Goal: Information Seeking & Learning: Learn about a topic

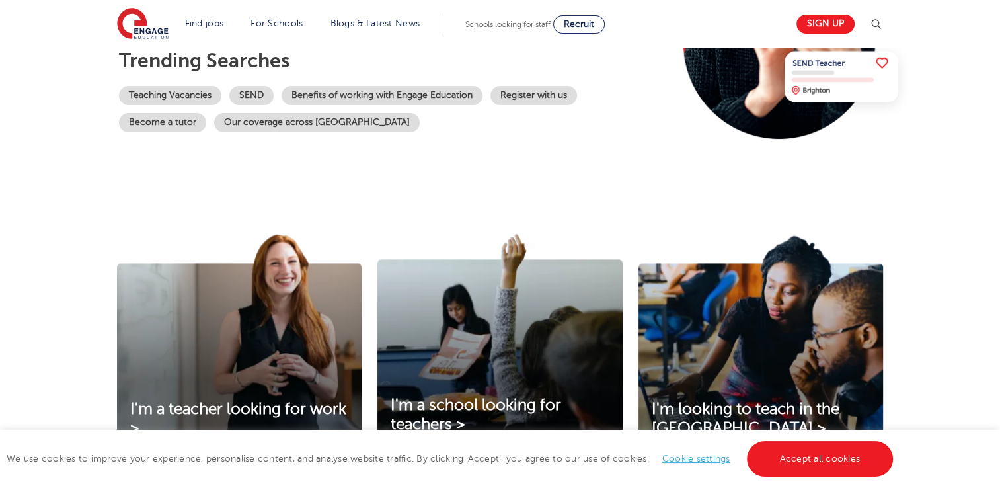
scroll to position [258, 0]
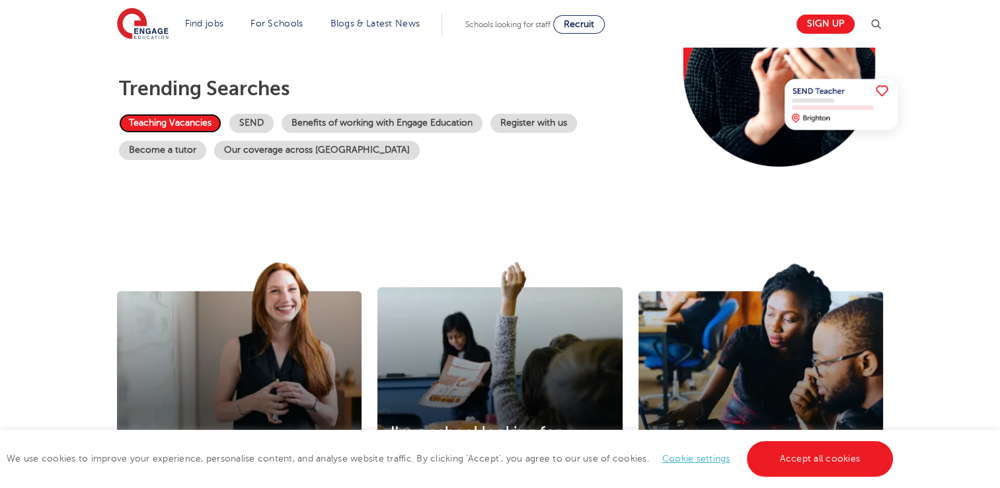
click at [188, 121] on link "Teaching Vacancies" at bounding box center [170, 123] width 102 height 19
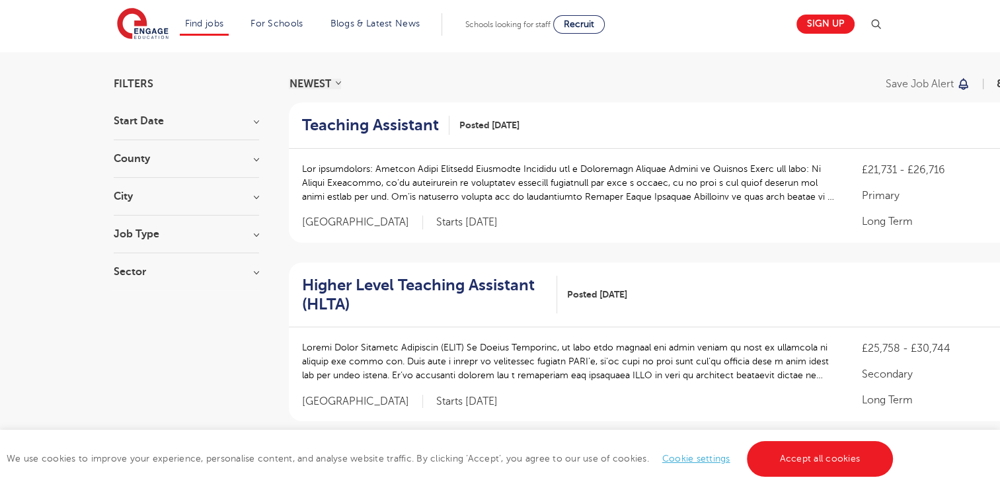
scroll to position [79, 0]
click at [257, 237] on h3 "Job Type" at bounding box center [186, 233] width 145 height 11
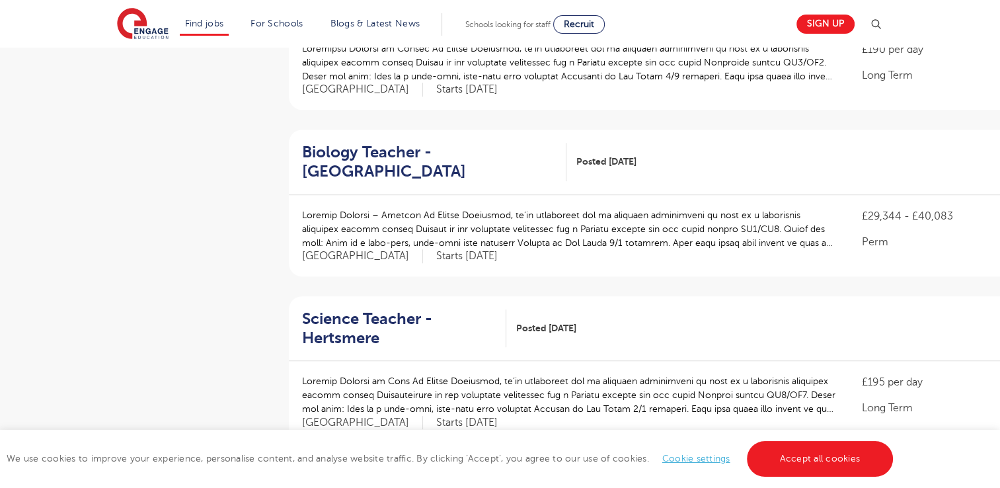
scroll to position [914, 0]
click at [559, 213] on p at bounding box center [569, 230] width 534 height 42
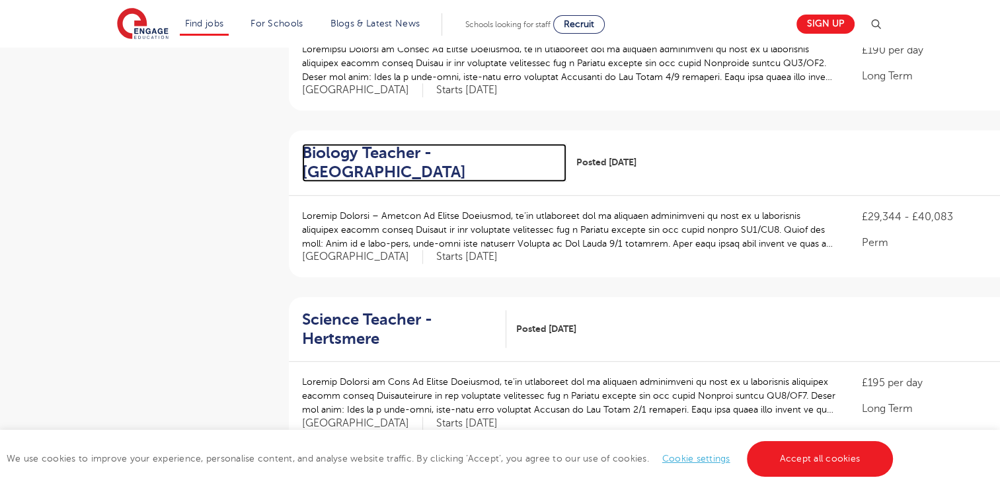
click at [369, 154] on h2 "Biology Teacher - Enfield" at bounding box center [429, 162] width 254 height 38
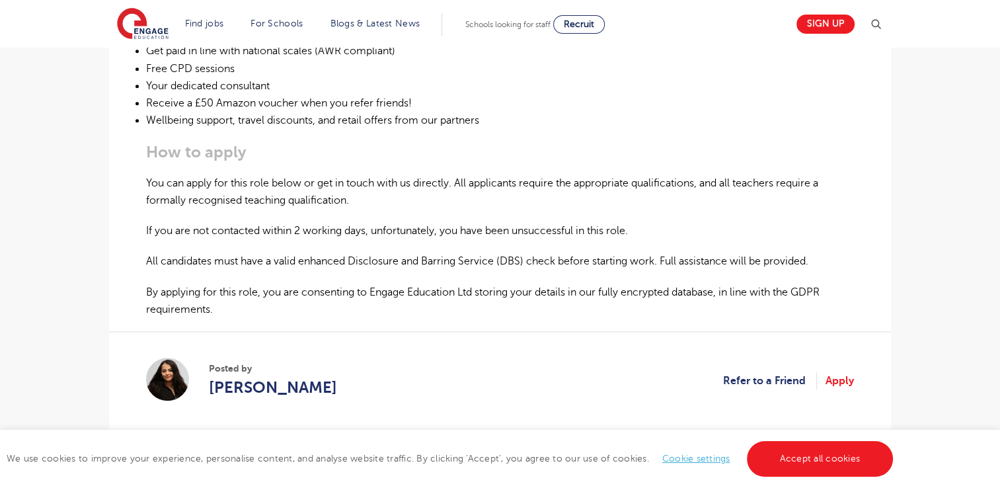
scroll to position [782, 0]
